Goal: Find specific page/section: Find specific page/section

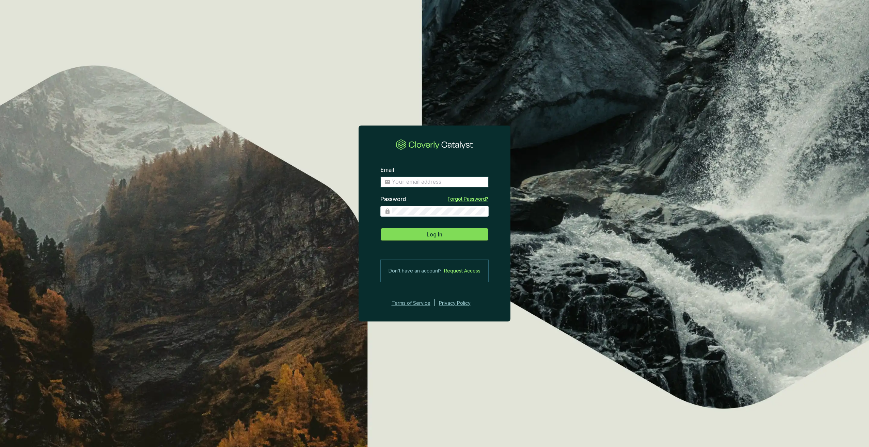
type input "[PERSON_NAME][EMAIL_ADDRESS][DOMAIN_NAME]"
click at [434, 232] on span "Log In" at bounding box center [435, 234] width 16 height 8
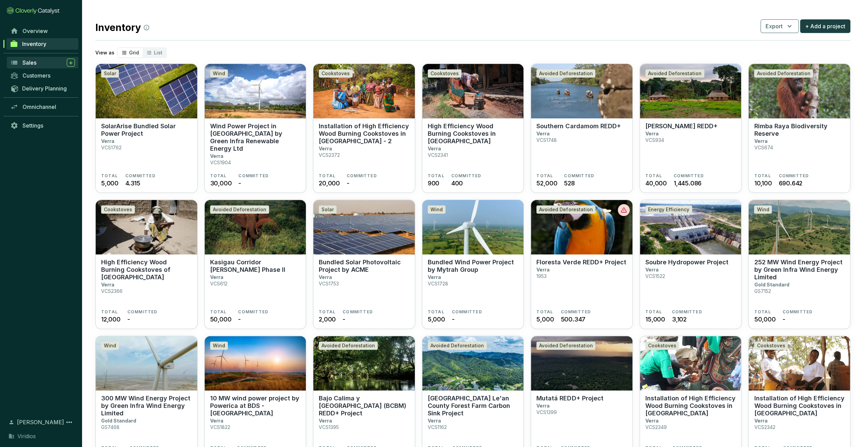
click at [41, 61] on div "Sales" at bounding box center [48, 63] width 52 height 8
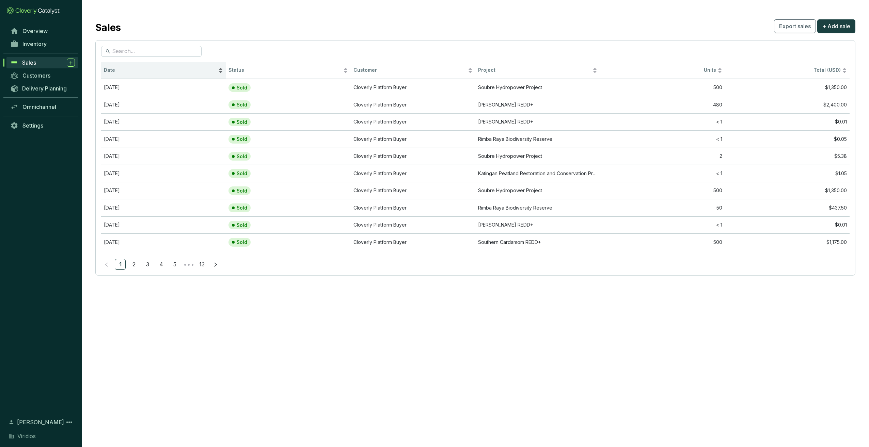
click at [152, 72] on span "Date" at bounding box center [160, 70] width 113 height 6
